Goal: Check status: Check status

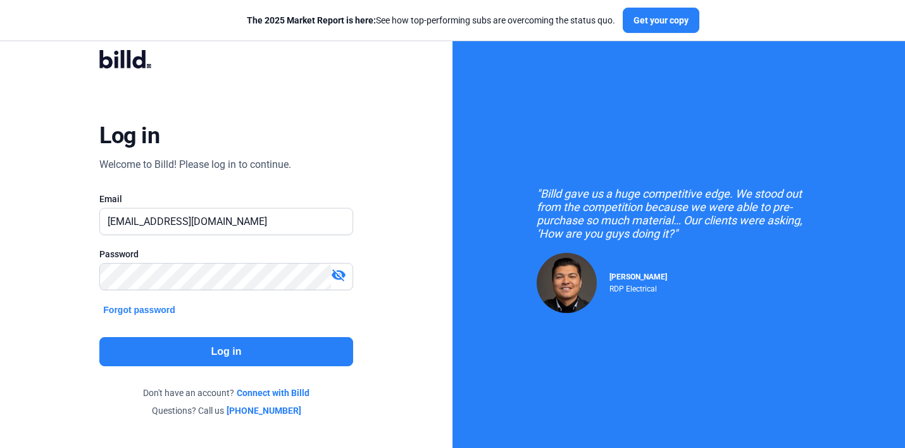
click at [163, 350] on button "Log in" at bounding box center [225, 351] width 253 height 29
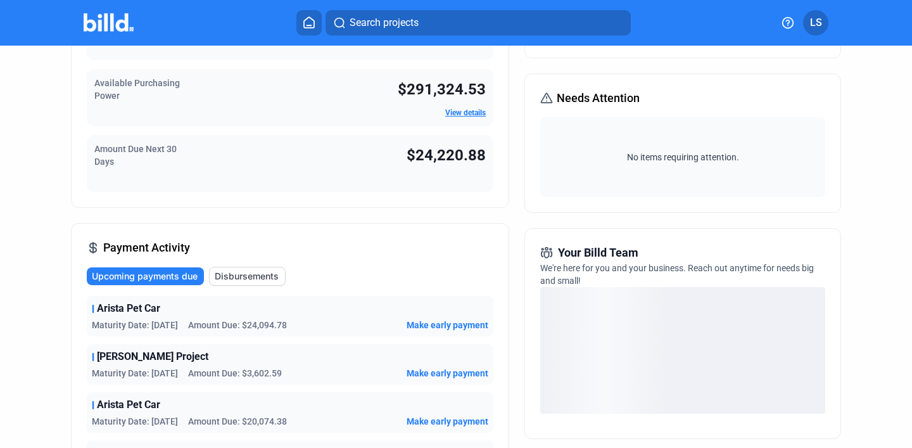
scroll to position [160, 0]
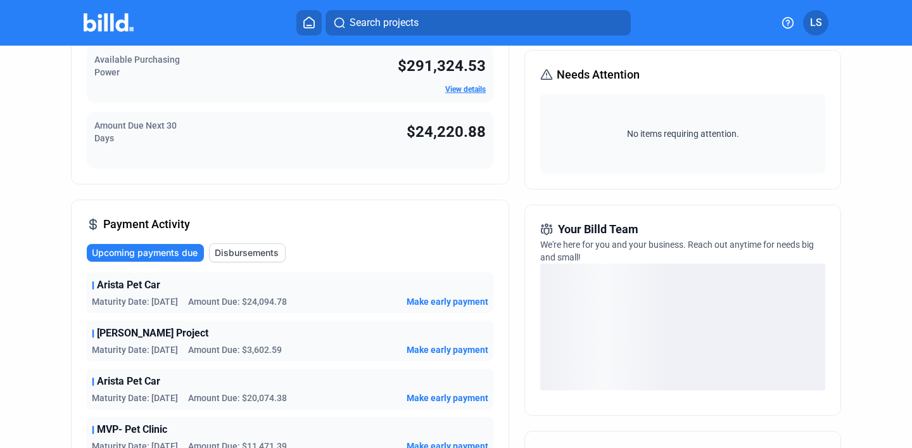
click at [188, 334] on div "[PERSON_NAME] Project" at bounding box center [290, 332] width 396 height 15
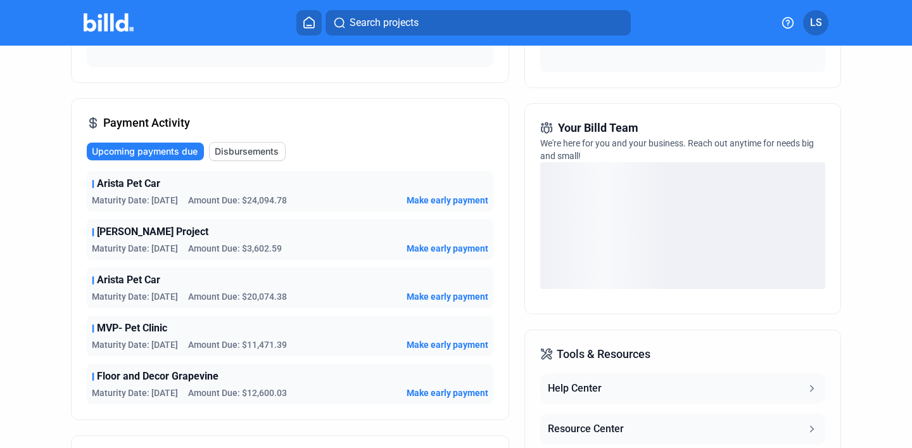
scroll to position [0, 0]
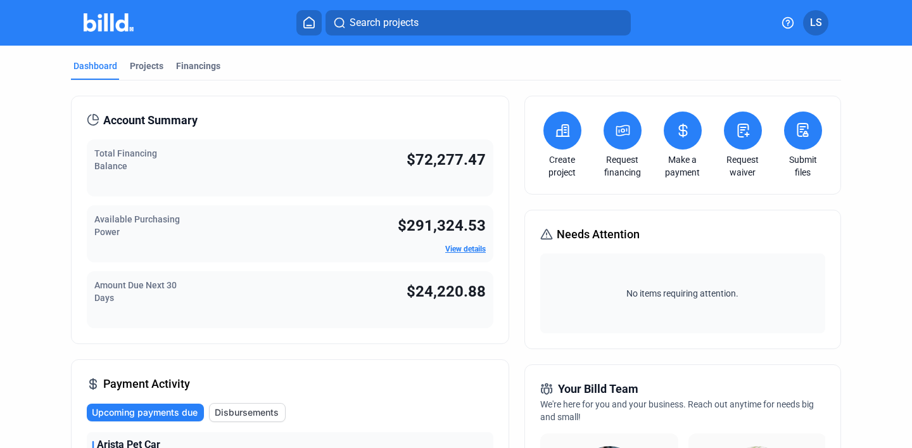
click at [150, 70] on div "Projects" at bounding box center [147, 66] width 34 height 13
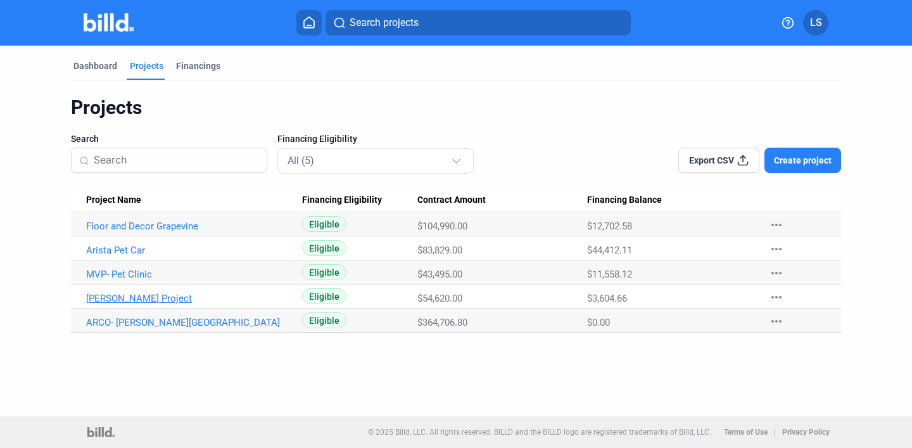
click at [141, 303] on link "[PERSON_NAME] Project" at bounding box center [188, 298] width 205 height 11
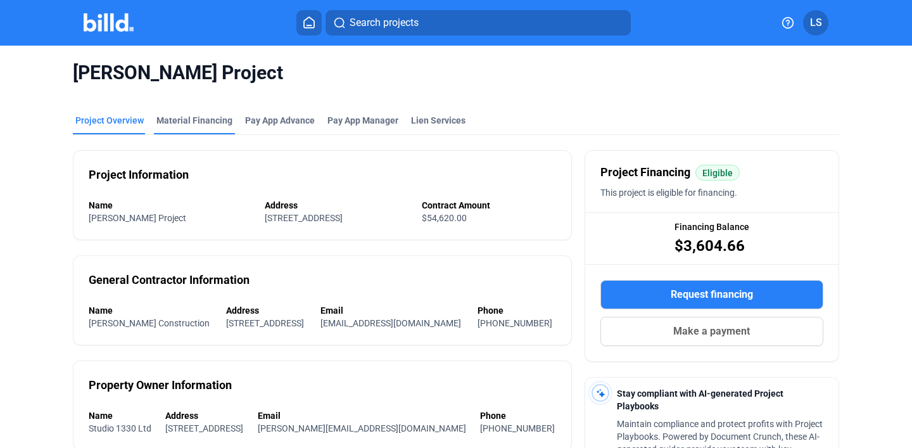
click at [185, 120] on div "Material Financing" at bounding box center [194, 120] width 76 height 13
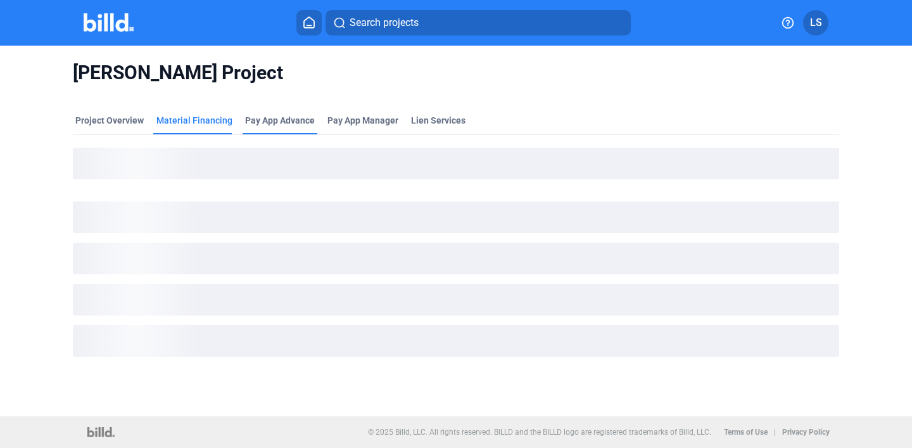
click at [286, 123] on div "Pay App Advance" at bounding box center [280, 120] width 70 height 13
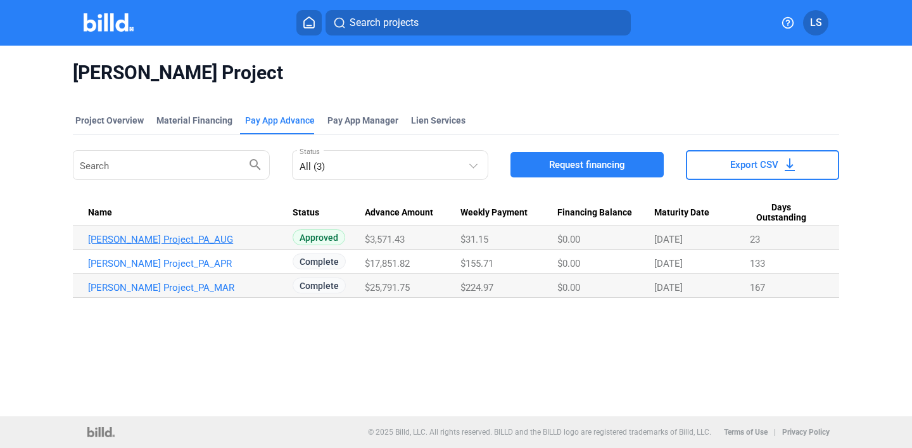
click at [248, 238] on link "[PERSON_NAME] Project_PA_AUG" at bounding box center [190, 239] width 205 height 11
click at [183, 239] on link "[PERSON_NAME] Project_PA_AUG" at bounding box center [190, 239] width 205 height 11
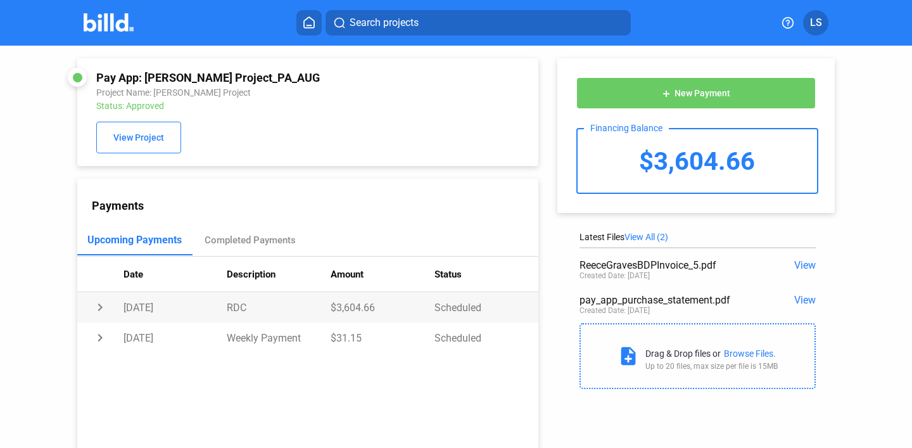
click at [169, 308] on td "[DATE]" at bounding box center [175, 307] width 104 height 30
click at [142, 310] on td "[DATE]" at bounding box center [175, 307] width 104 height 30
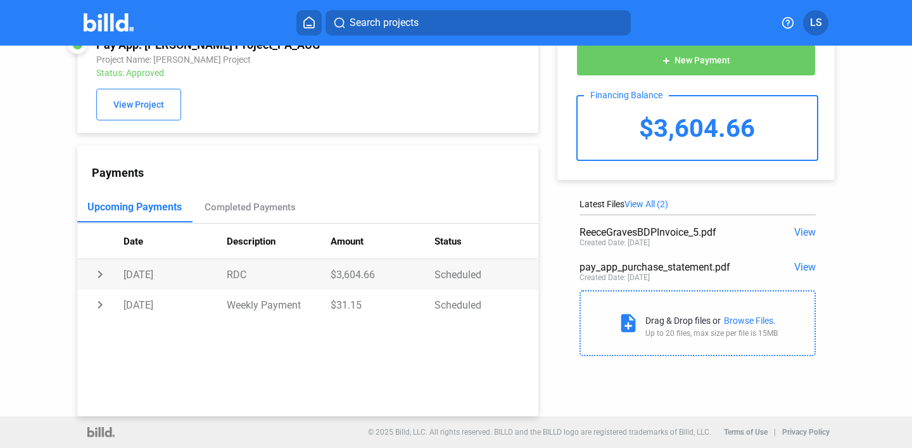
drag, startPoint x: 213, startPoint y: 275, endPoint x: 270, endPoint y: 282, distance: 58.0
click at [270, 282] on tr "chevron_right [DATE] RDC $3,604.66 Scheduled" at bounding box center [307, 274] width 461 height 30
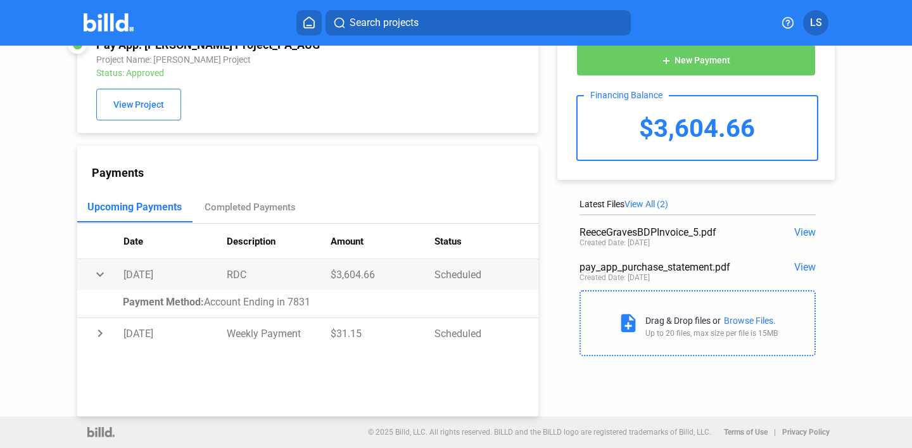
click at [270, 282] on td "RDC" at bounding box center [279, 274] width 104 height 30
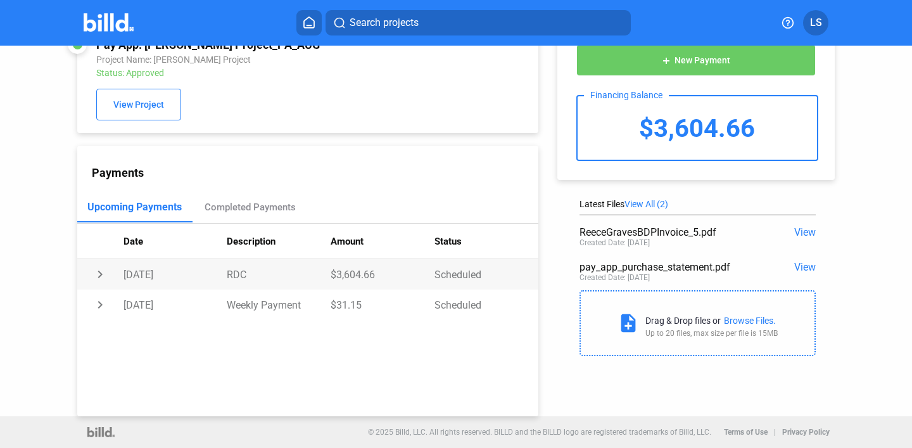
click at [270, 282] on td "RDC" at bounding box center [279, 274] width 104 height 30
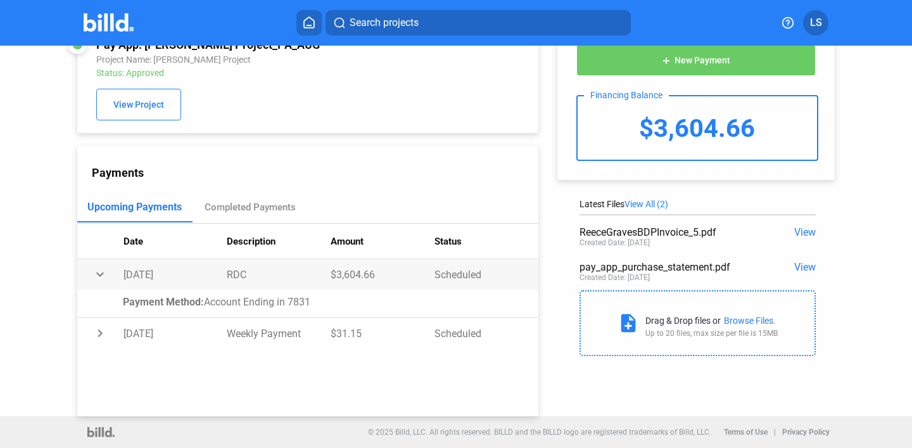
click at [270, 282] on td "RDC" at bounding box center [279, 274] width 104 height 30
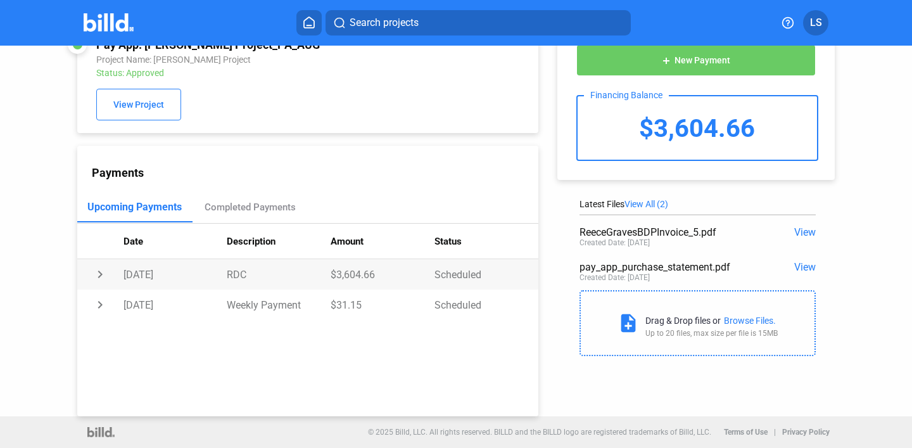
click at [270, 282] on td "RDC" at bounding box center [279, 274] width 104 height 30
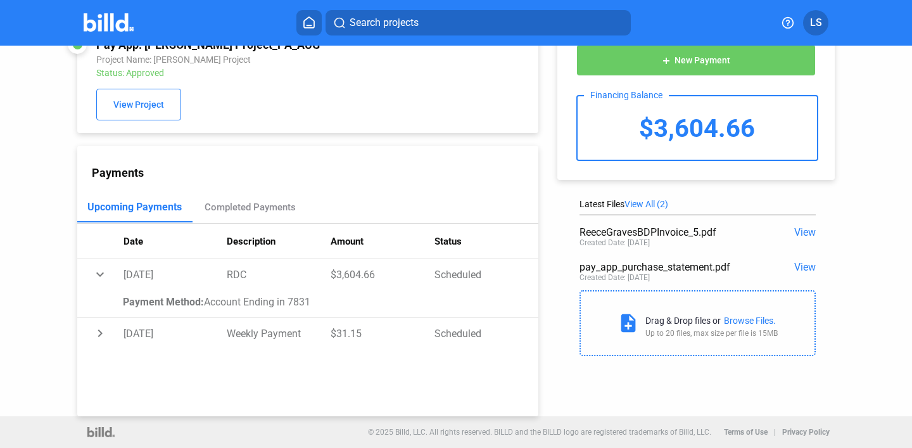
scroll to position [0, 0]
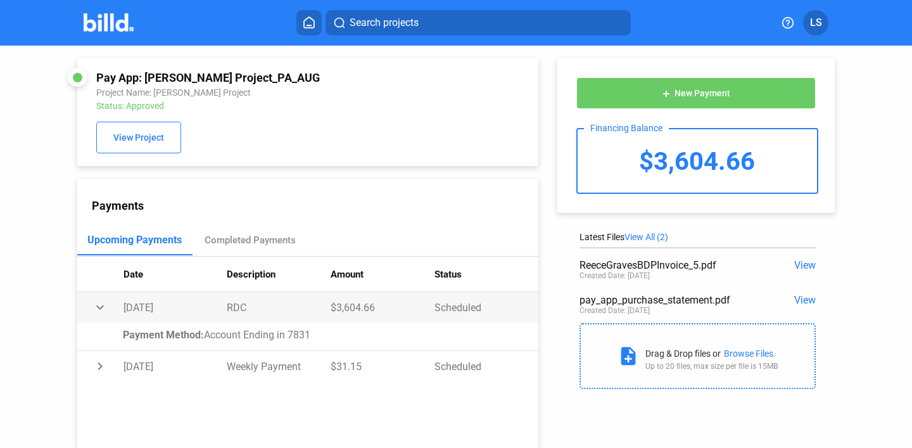
click at [210, 298] on td "[DATE]" at bounding box center [175, 307] width 104 height 30
